Goal: Find specific page/section: Find specific page/section

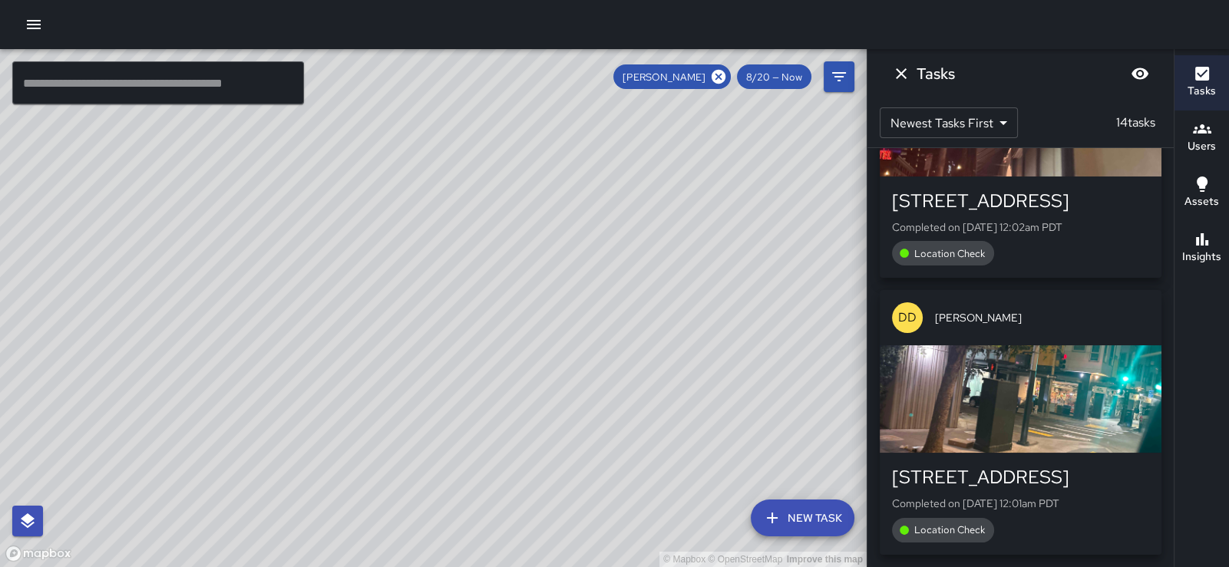
scroll to position [3745, 0]
click at [1205, 134] on icon "button" at bounding box center [1202, 129] width 18 height 18
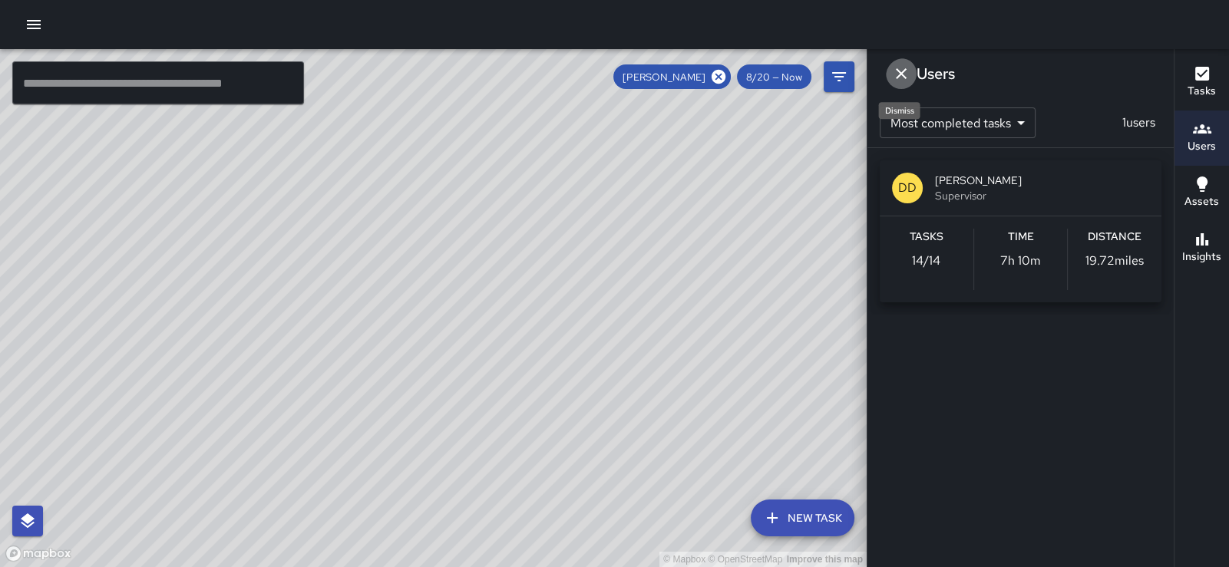
click at [909, 73] on icon "Dismiss" at bounding box center [901, 73] width 18 height 18
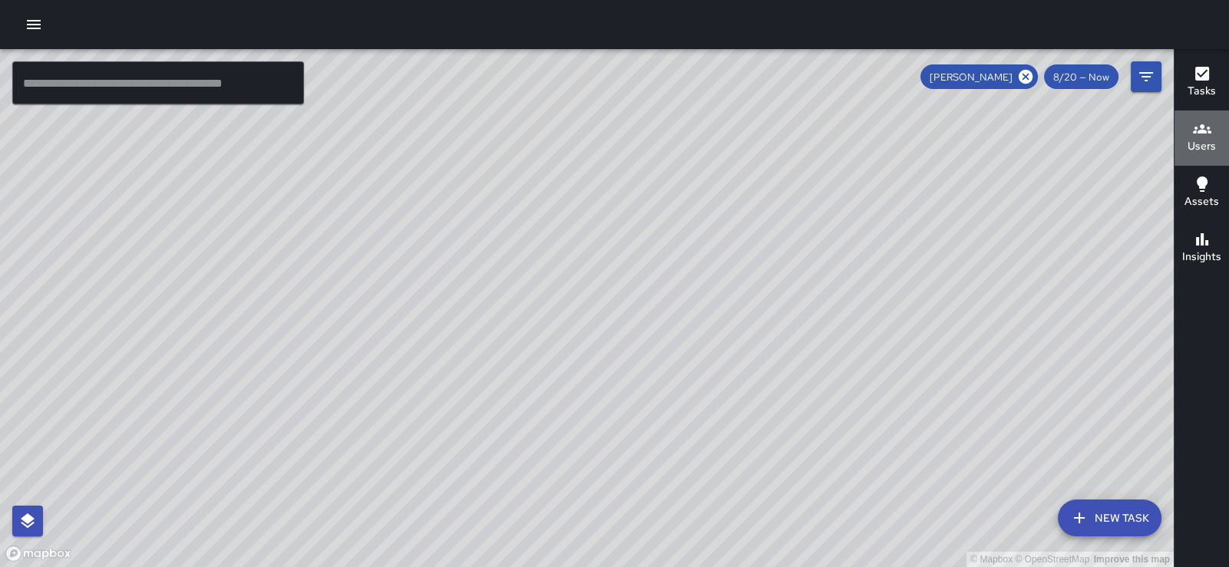
click at [1208, 127] on icon "button" at bounding box center [1202, 129] width 18 height 18
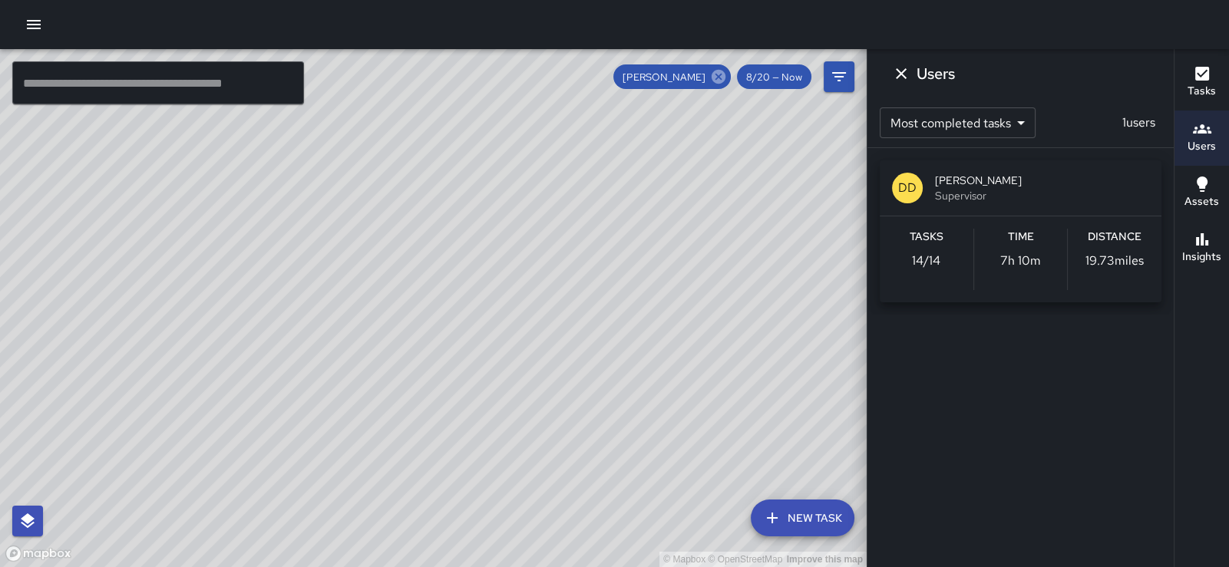
click at [712, 72] on icon at bounding box center [719, 77] width 14 height 14
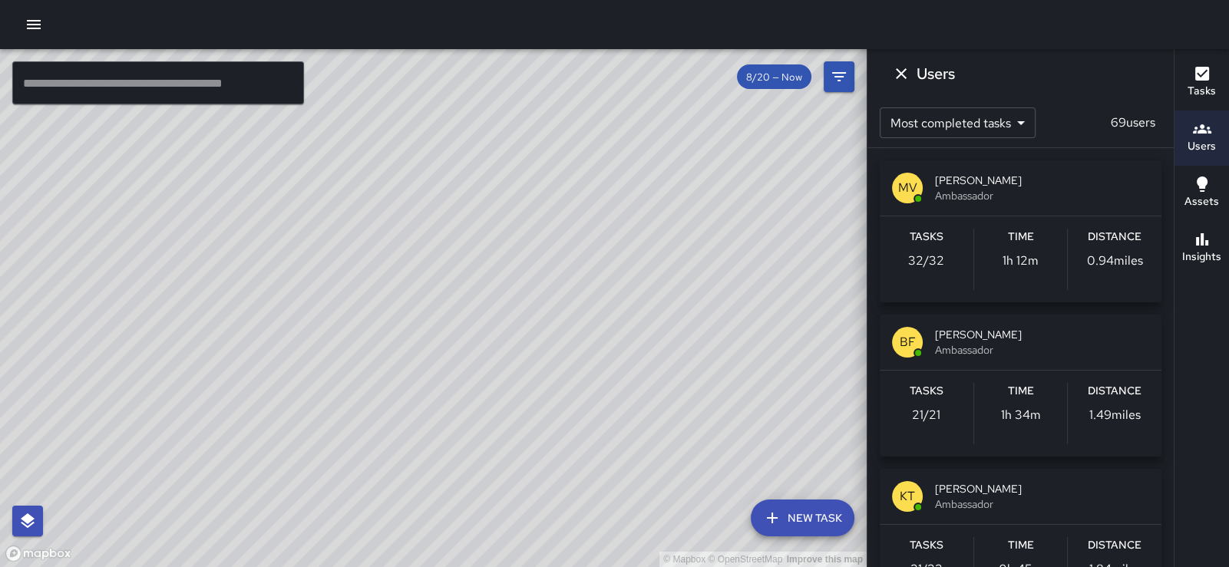
click at [702, 72] on div "© Mapbox © OpenStreetMap Improve this map" at bounding box center [433, 308] width 867 height 518
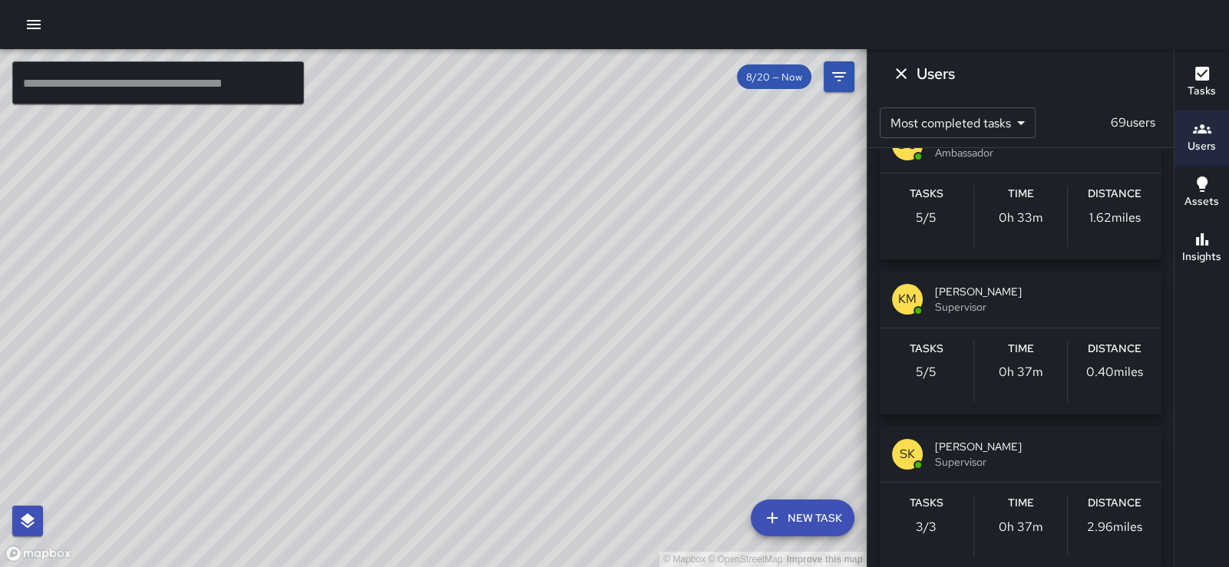
scroll to position [2570, 0]
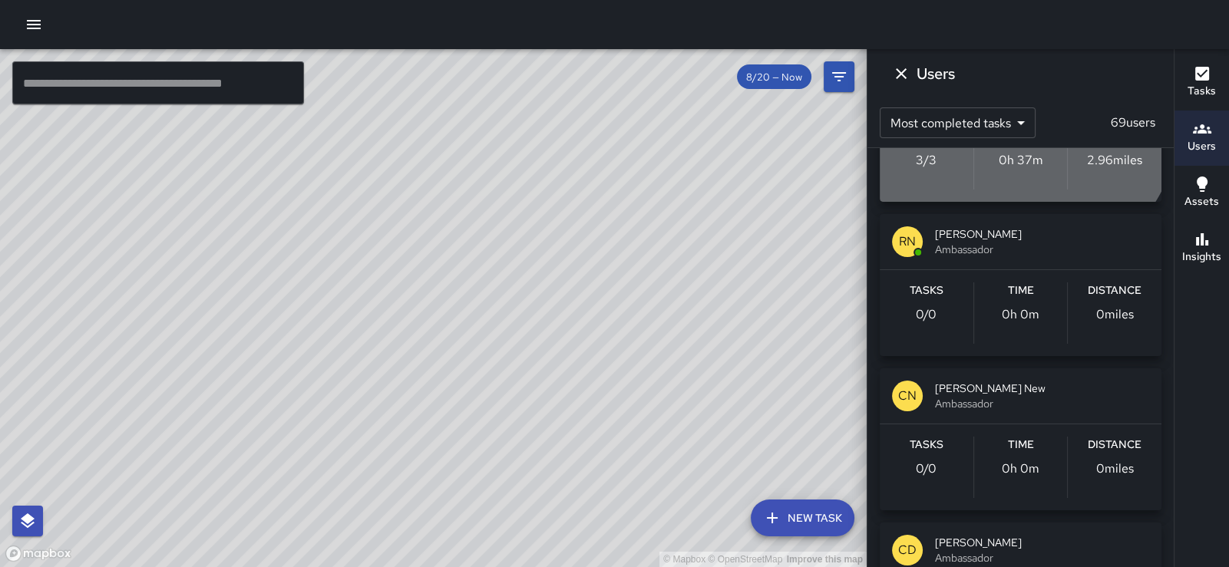
click at [989, 103] on span "Supervisor" at bounding box center [1042, 95] width 214 height 15
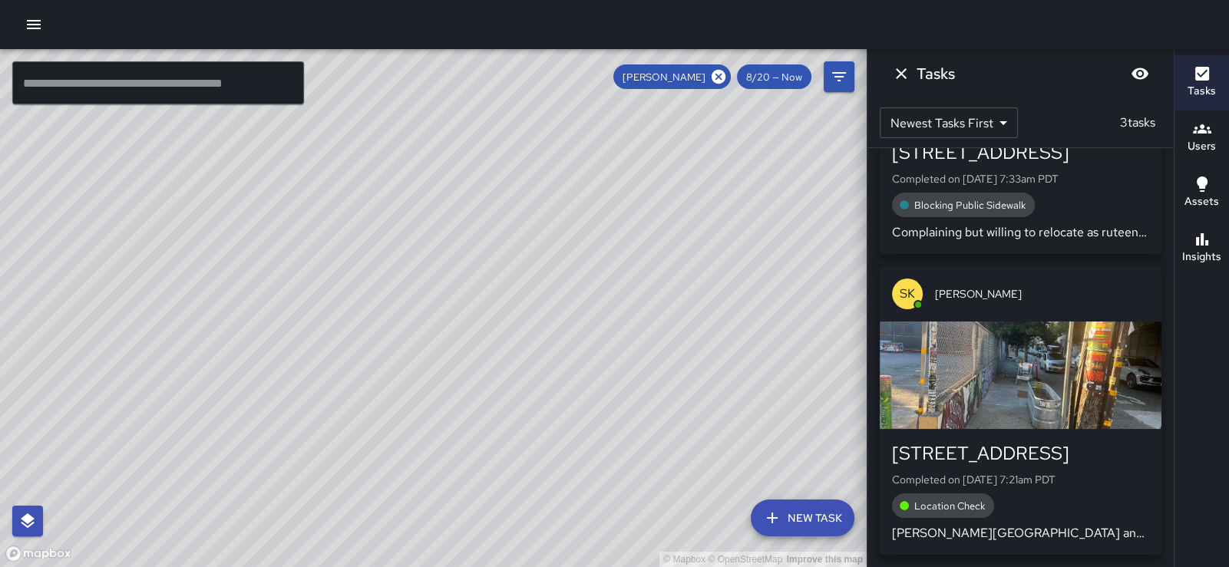
scroll to position [142, 0]
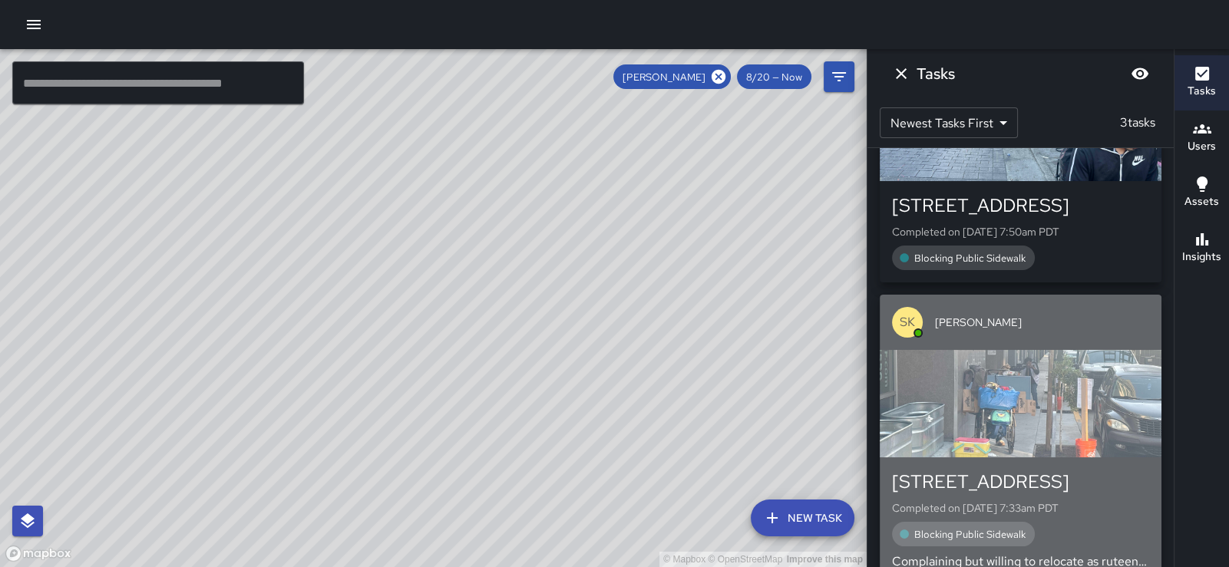
click at [1064, 446] on div "button" at bounding box center [1021, 403] width 282 height 107
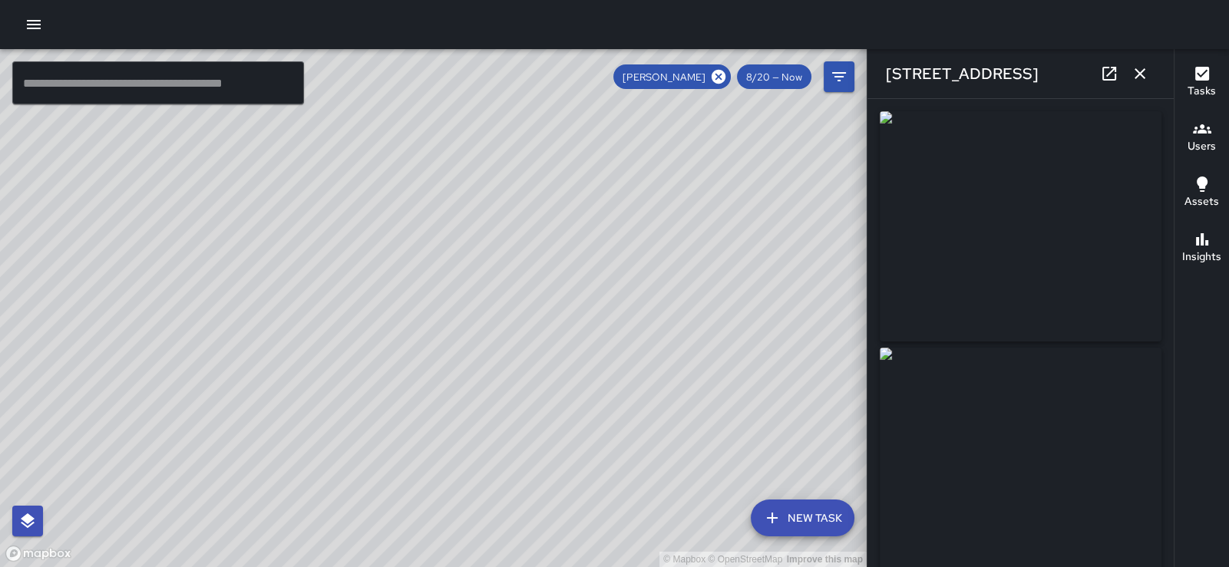
type input "**********"
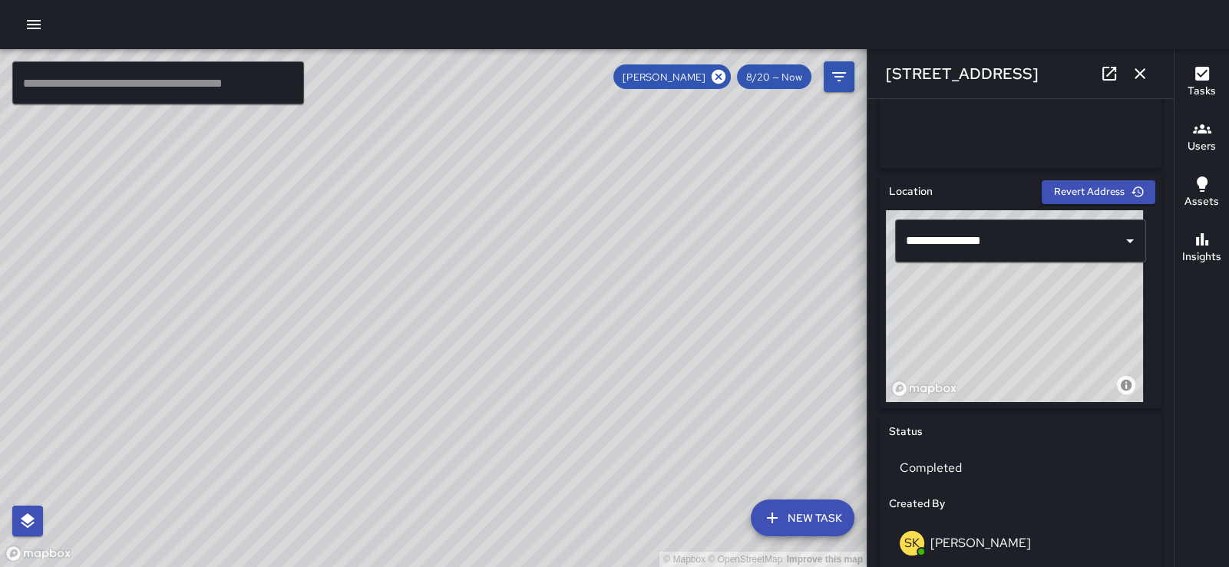
scroll to position [819, 0]
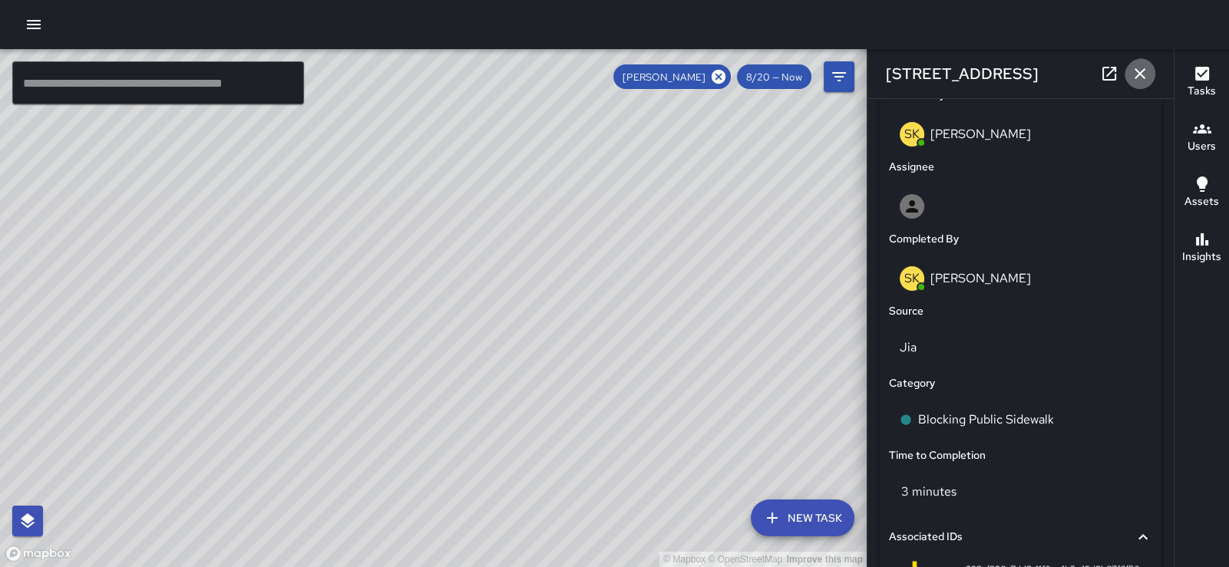
click at [1135, 76] on icon "button" at bounding box center [1140, 73] width 11 height 11
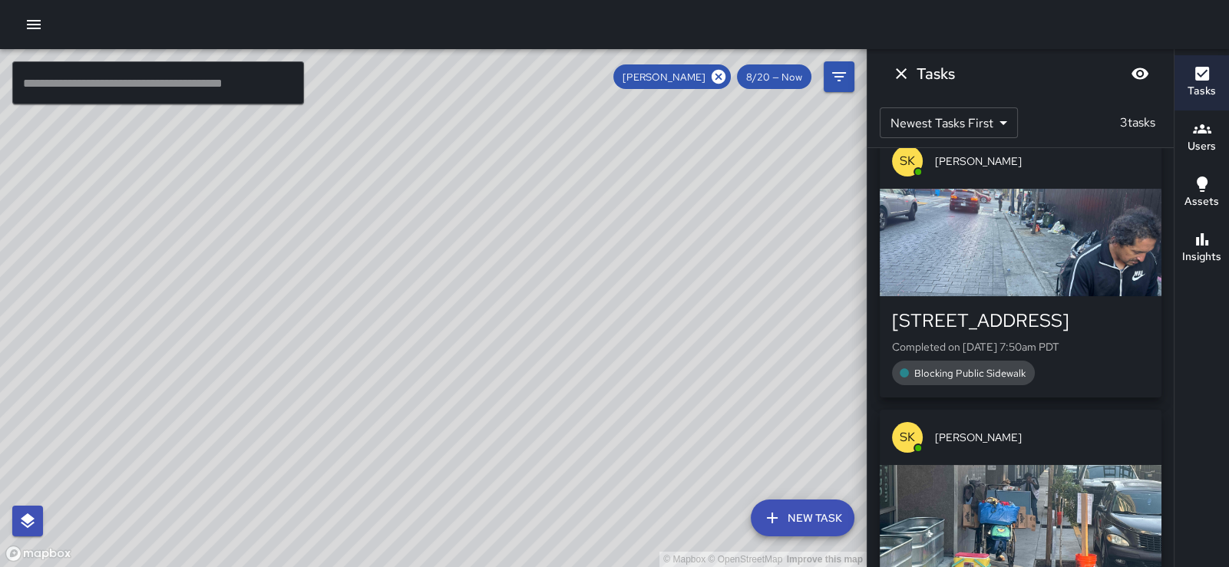
scroll to position [0, 0]
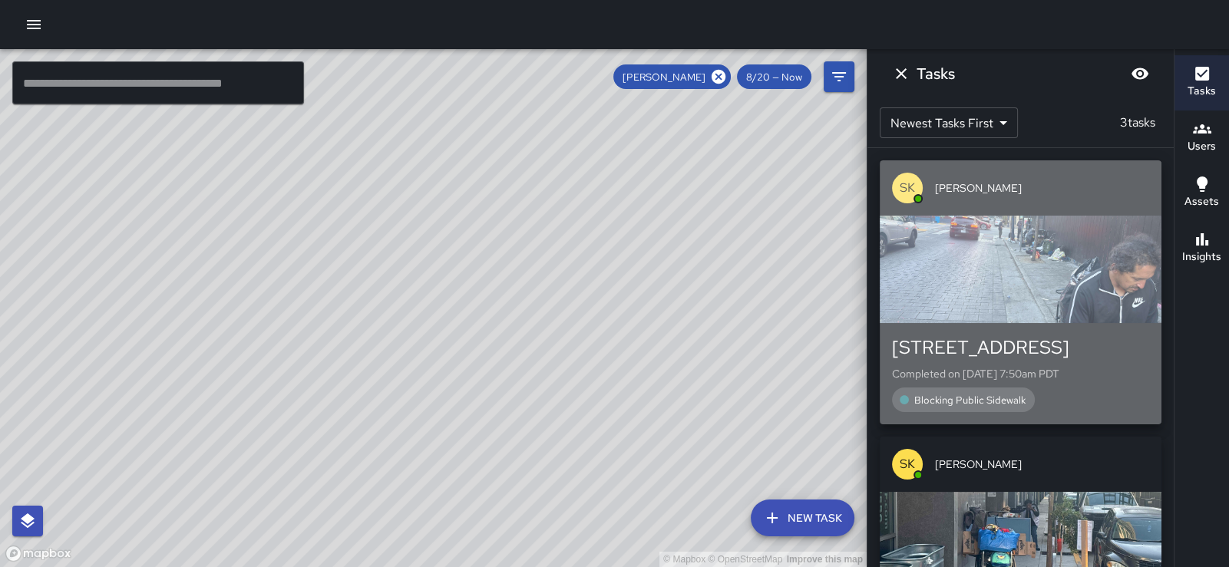
click at [1013, 245] on div "button" at bounding box center [1021, 269] width 282 height 107
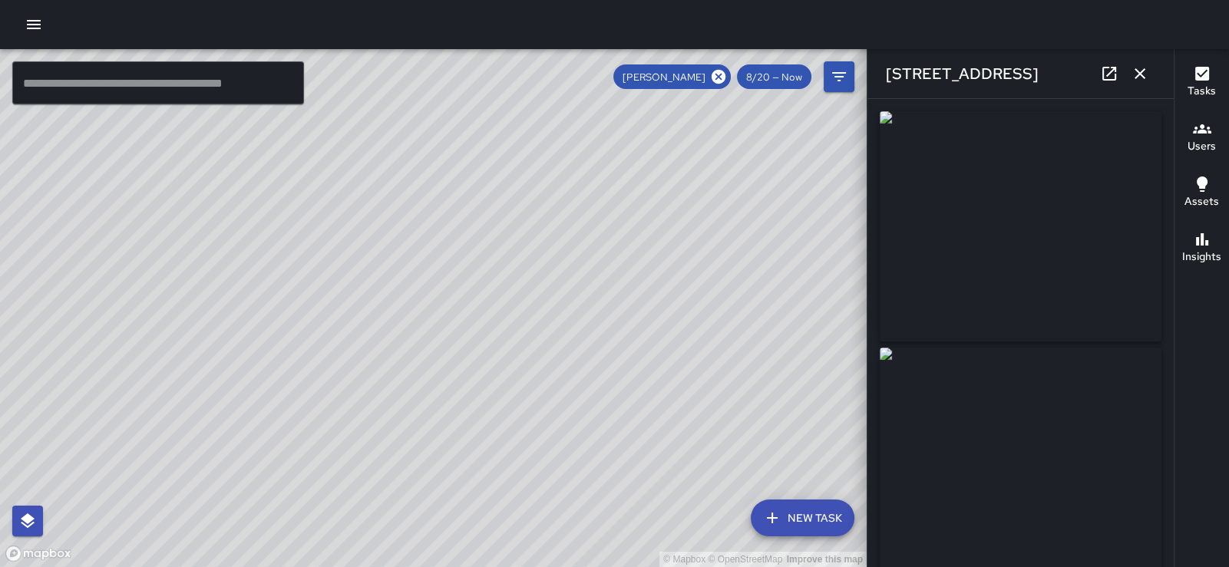
type input "**********"
click at [1135, 73] on icon "button" at bounding box center [1140, 73] width 18 height 18
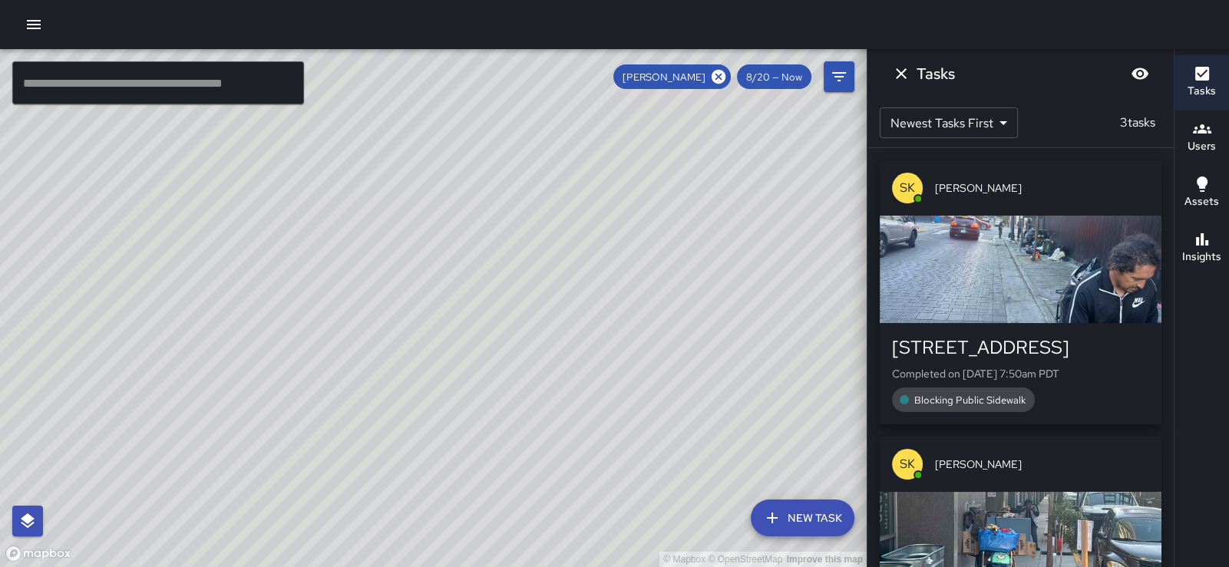
drag, startPoint x: 425, startPoint y: 383, endPoint x: 471, endPoint y: 189, distance: 199.4
click at [471, 189] on div "© Mapbox © OpenStreetMap Improve this map" at bounding box center [433, 308] width 867 height 518
